Goal: Find specific page/section: Find specific page/section

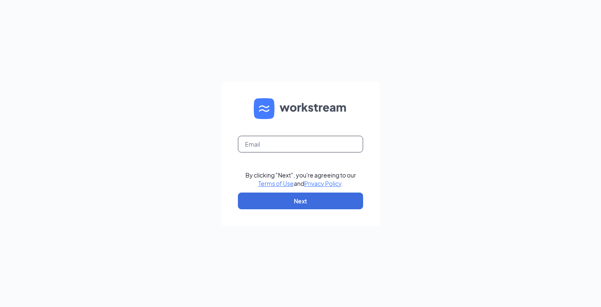
click at [279, 147] on input "text" at bounding box center [300, 144] width 125 height 17
type input "jake.martin@chickfilahelena.com"
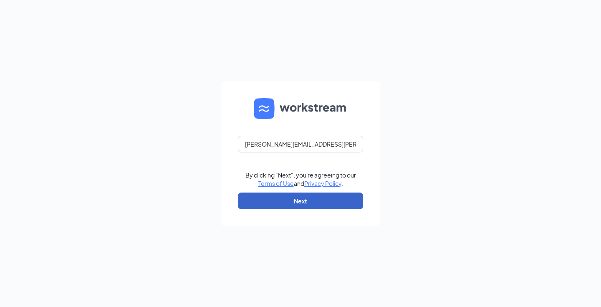
click at [299, 209] on button "Next" at bounding box center [300, 201] width 125 height 17
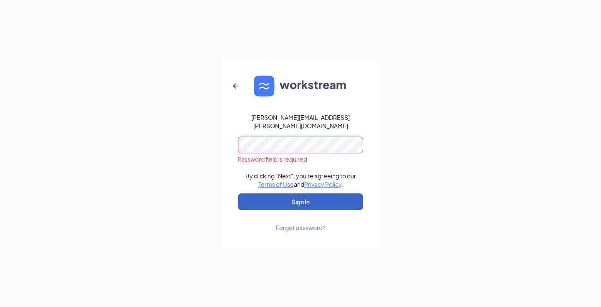
click at [294, 196] on button "Sign In" at bounding box center [300, 201] width 125 height 17
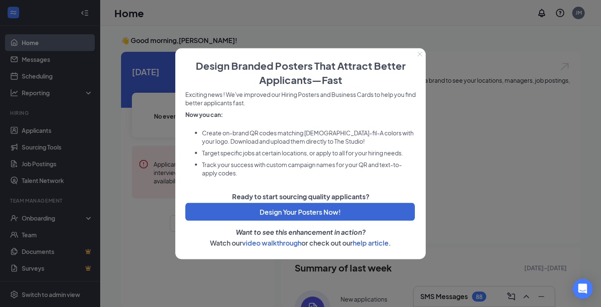
click at [421, 55] on icon "Close" at bounding box center [420, 53] width 5 height 5
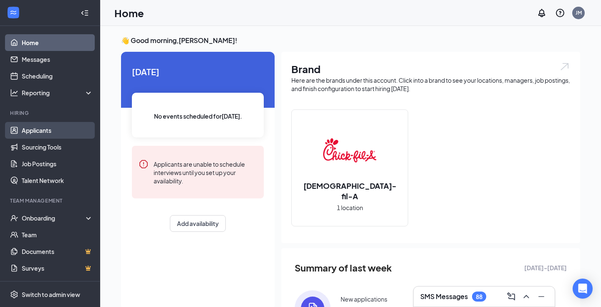
click at [56, 133] on link "Applicants" at bounding box center [57, 130] width 71 height 17
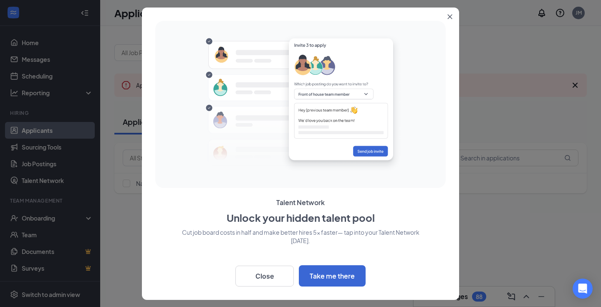
click at [452, 18] on icon "Close" at bounding box center [450, 16] width 5 height 5
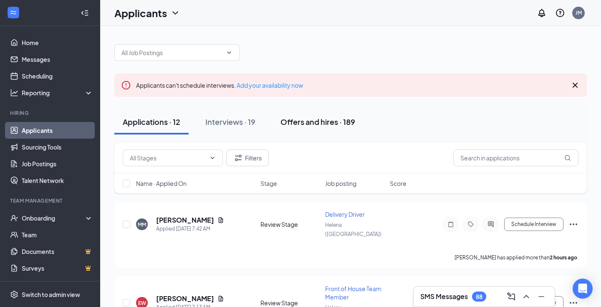
click at [313, 122] on div "Offers and hires · 189" at bounding box center [318, 122] width 75 height 10
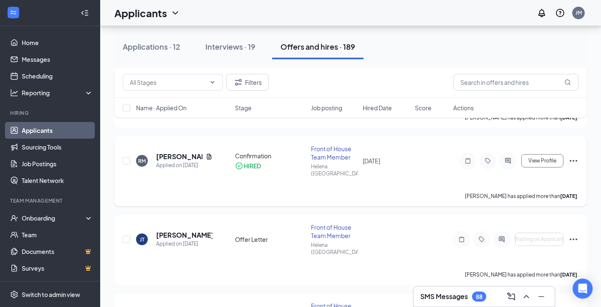
scroll to position [222, 0]
click at [33, 219] on div "Onboarding" at bounding box center [54, 218] width 64 height 8
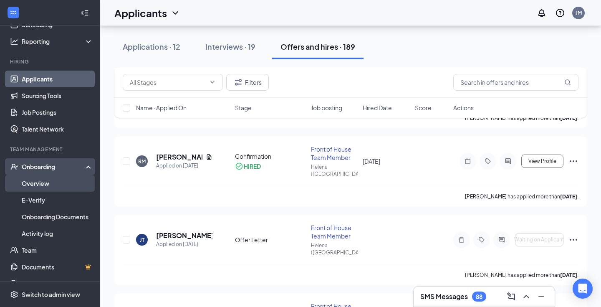
scroll to position [55, 0]
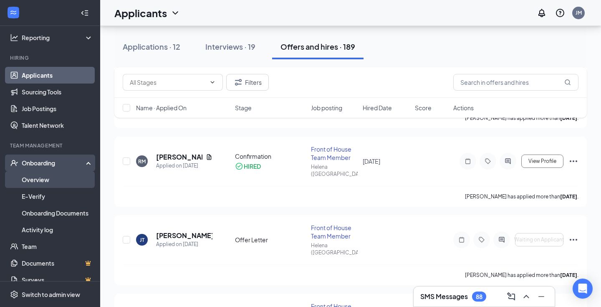
click at [56, 177] on link "Overview" at bounding box center [57, 179] width 71 height 17
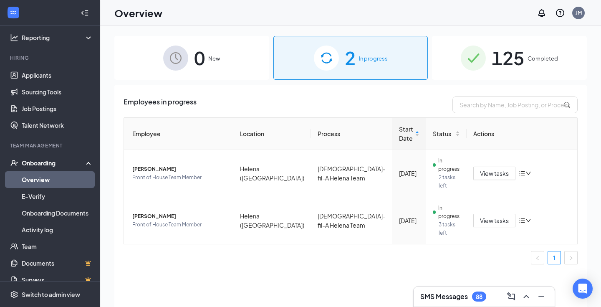
click at [551, 49] on div "125 Completed" at bounding box center [509, 58] width 155 height 44
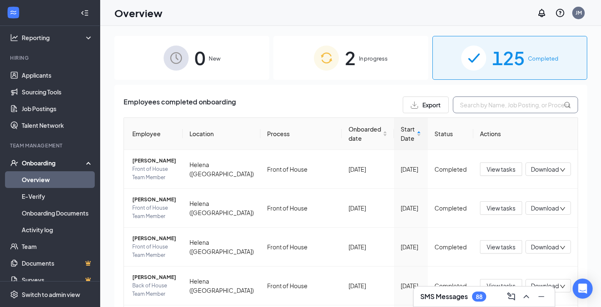
click at [500, 99] on input "text" at bounding box center [515, 104] width 125 height 17
type input "sug"
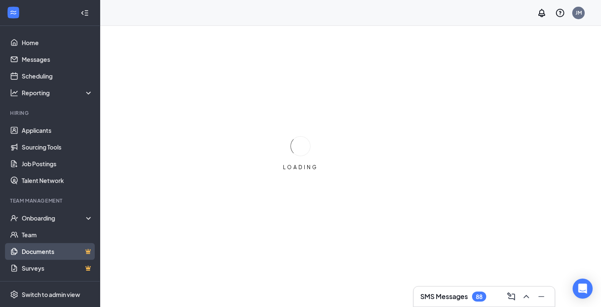
click at [55, 256] on link "Documents" at bounding box center [57, 251] width 71 height 17
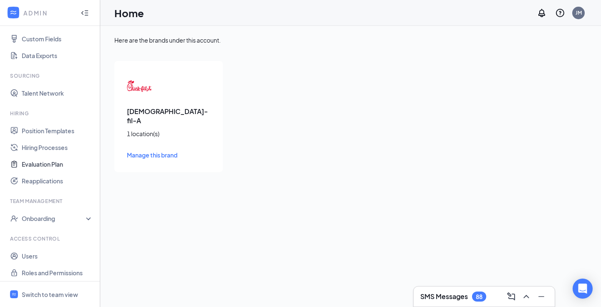
scroll to position [112, 0]
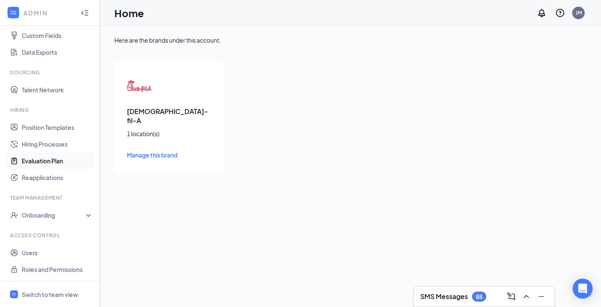
click at [50, 166] on link "Evaluation Plan" at bounding box center [57, 160] width 71 height 17
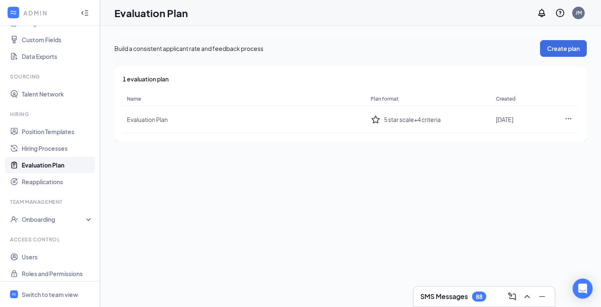
scroll to position [110, 0]
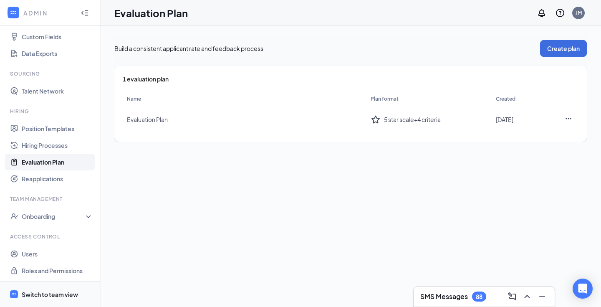
click at [47, 284] on span "Switch to team view" at bounding box center [57, 294] width 71 height 25
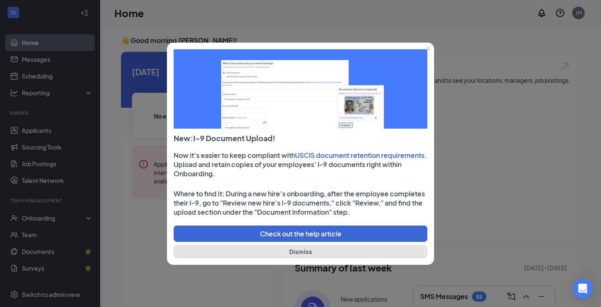
click at [280, 251] on button "Dismiss" at bounding box center [301, 251] width 254 height 13
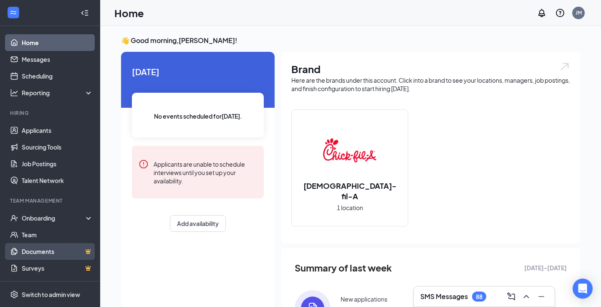
click at [86, 250] on link "Documents" at bounding box center [57, 251] width 71 height 17
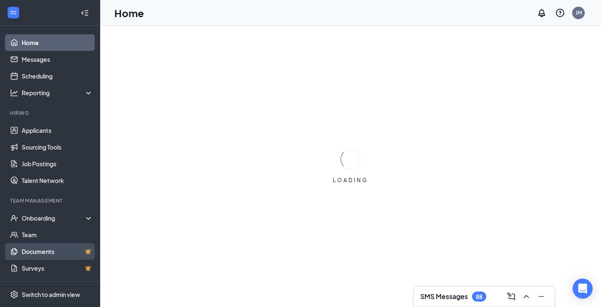
click at [81, 249] on link "Documents" at bounding box center [57, 251] width 71 height 17
